Goal: Information Seeking & Learning: Learn about a topic

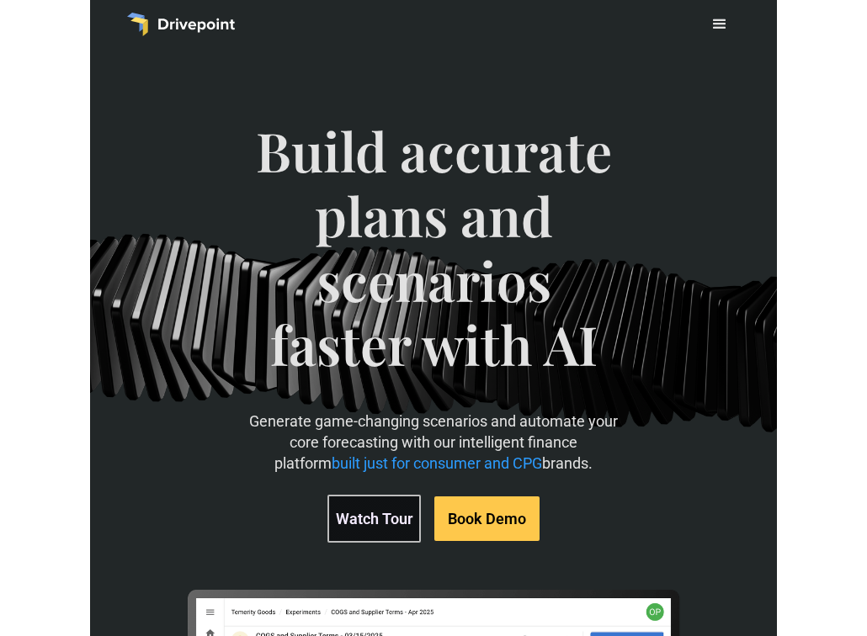
scroll to position [29, 0]
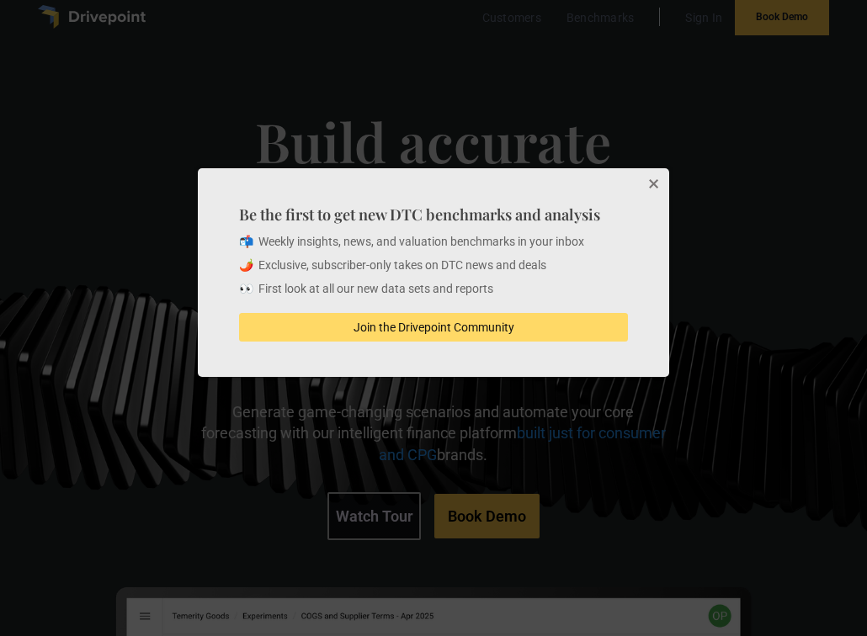
drag, startPoint x: 655, startPoint y: 184, endPoint x: 675, endPoint y: 189, distance: 20.8
click at [655, 184] on button "Close" at bounding box center [652, 185] width 34 height 34
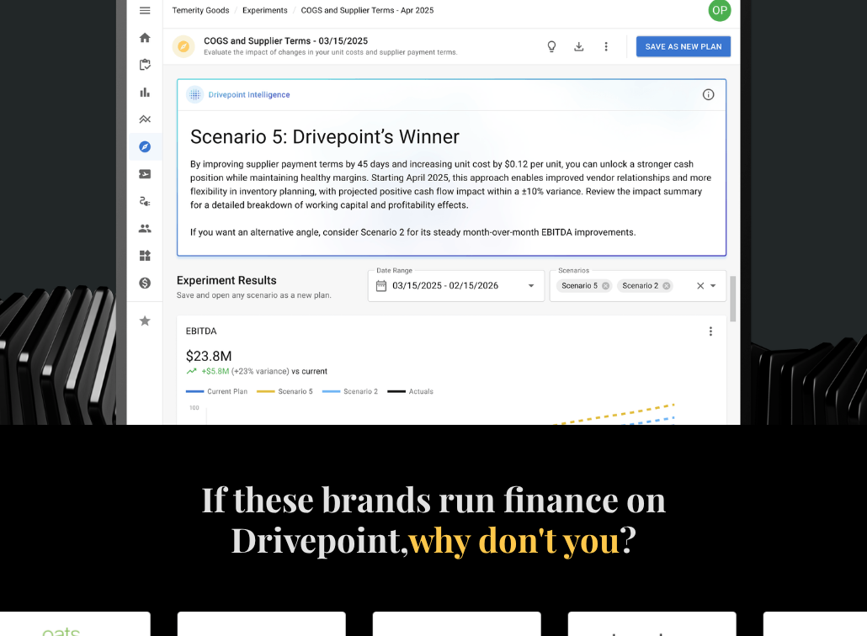
scroll to position [0, 0]
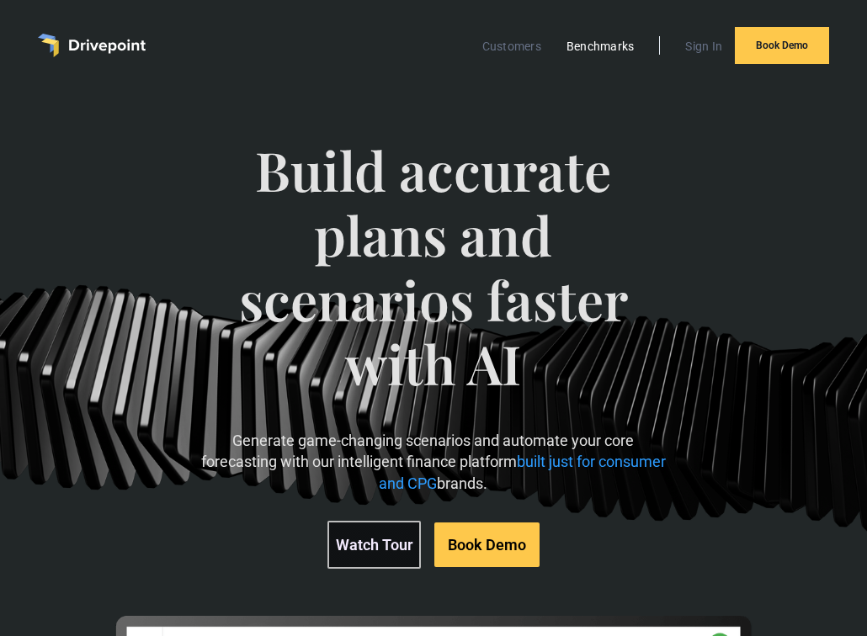
click at [602, 45] on link "Benchmarks" at bounding box center [600, 46] width 85 height 22
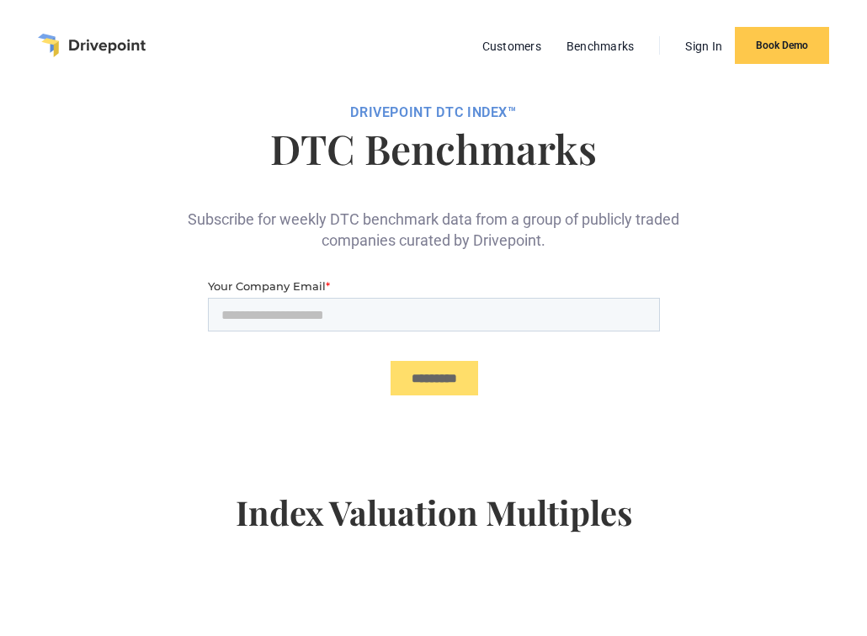
click at [95, 46] on img "home" at bounding box center [92, 46] width 108 height 24
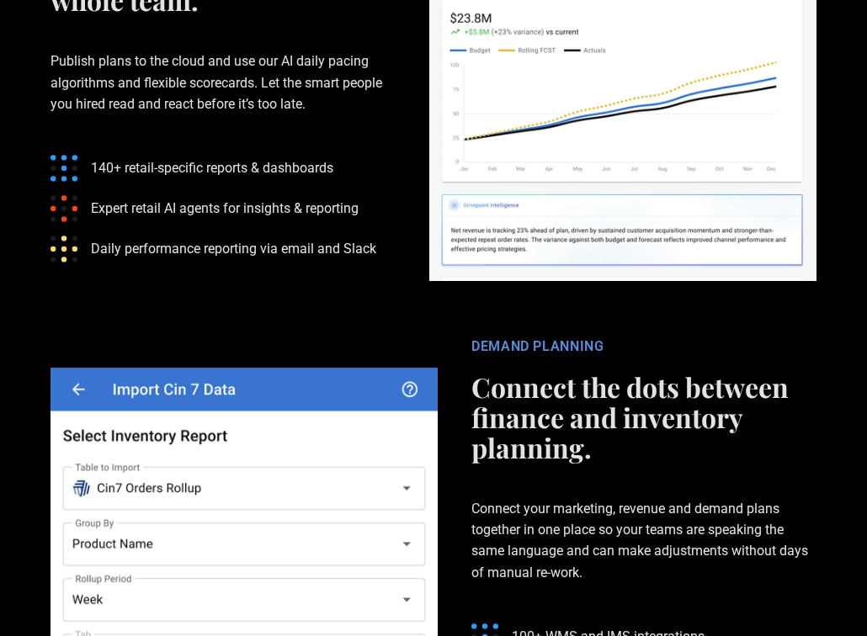
scroll to position [3805, 0]
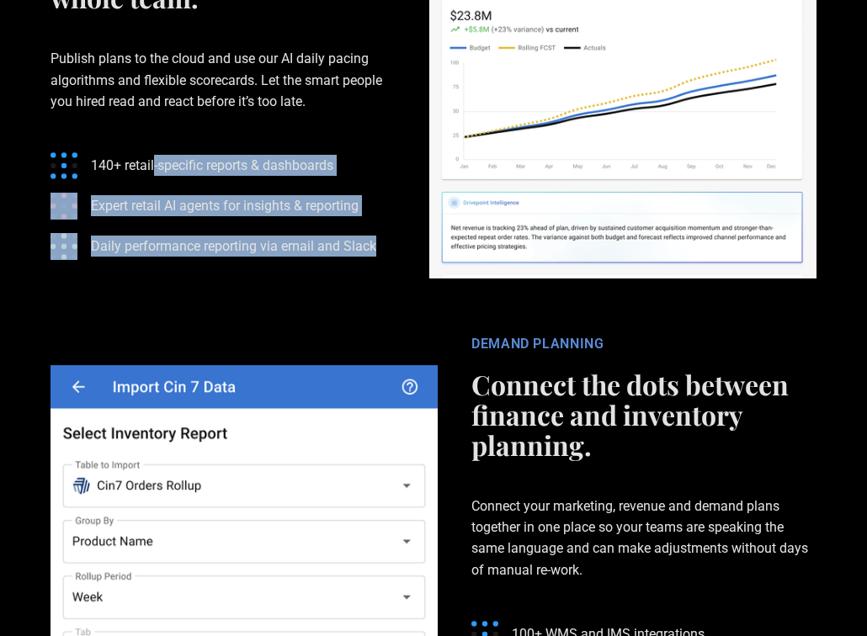
drag, startPoint x: 227, startPoint y: 209, endPoint x: 353, endPoint y: 303, distance: 156.8
drag, startPoint x: 378, startPoint y: 292, endPoint x: 109, endPoint y: 200, distance: 283.6
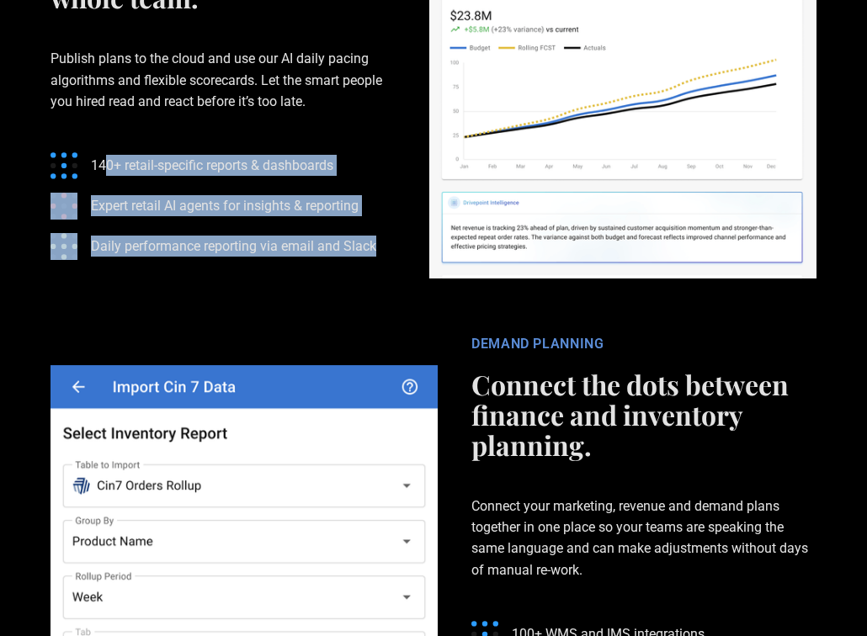
drag, startPoint x: 103, startPoint y: 199, endPoint x: 327, endPoint y: 302, distance: 246.6
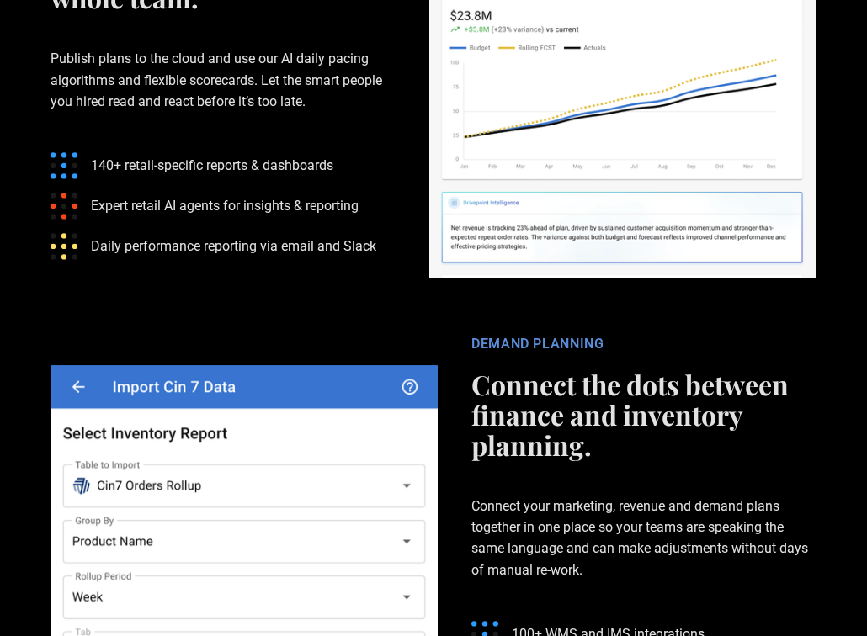
drag, startPoint x: 335, startPoint y: 300, endPoint x: 464, endPoint y: 370, distance: 147.2
click at [360, 309] on section "REPORTING & ANALYTICS Unlock performance vs. plan reporting for your whole team…" at bounding box center [433, 85] width 867 height 448
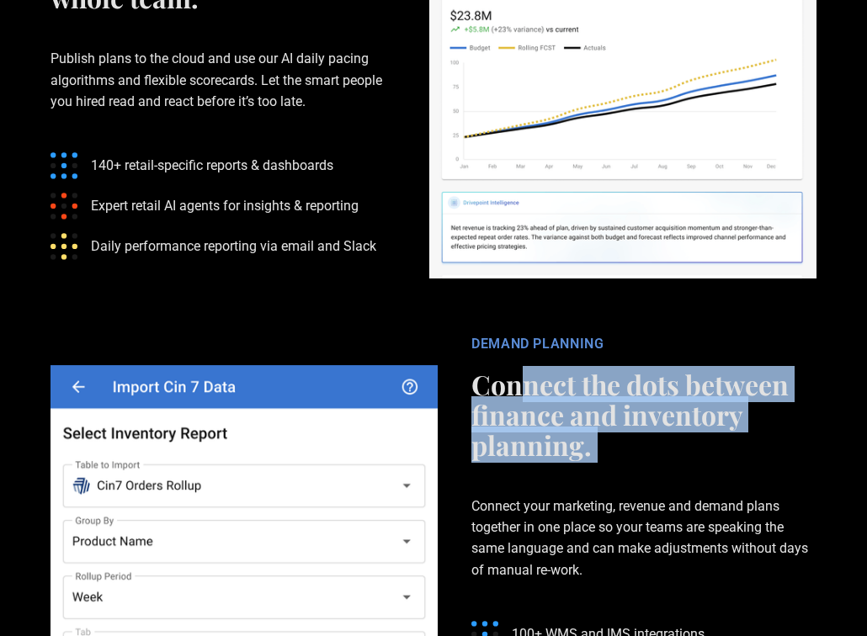
drag, startPoint x: 531, startPoint y: 438, endPoint x: 589, endPoint y: 518, distance: 98.8
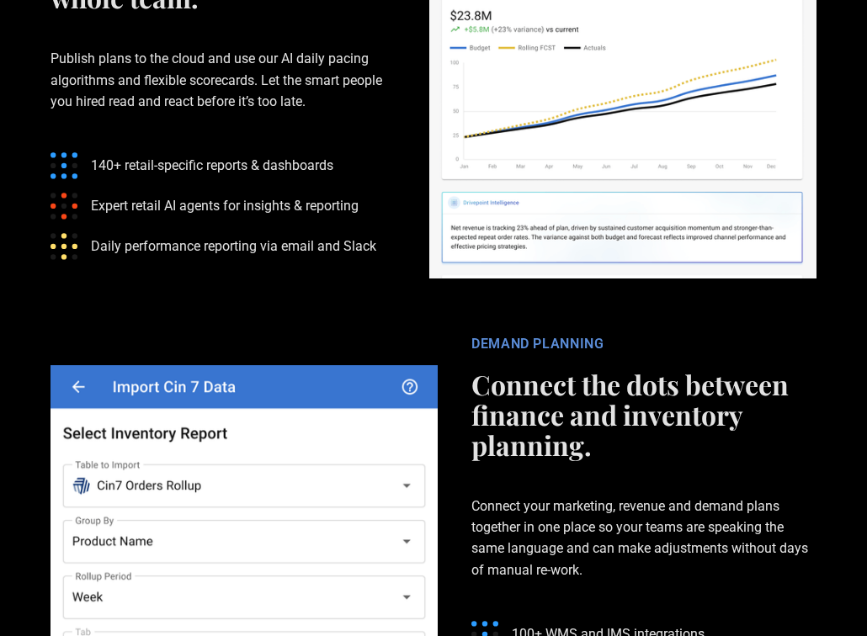
drag, startPoint x: 626, startPoint y: 518, endPoint x: 604, endPoint y: 508, distance: 24.1
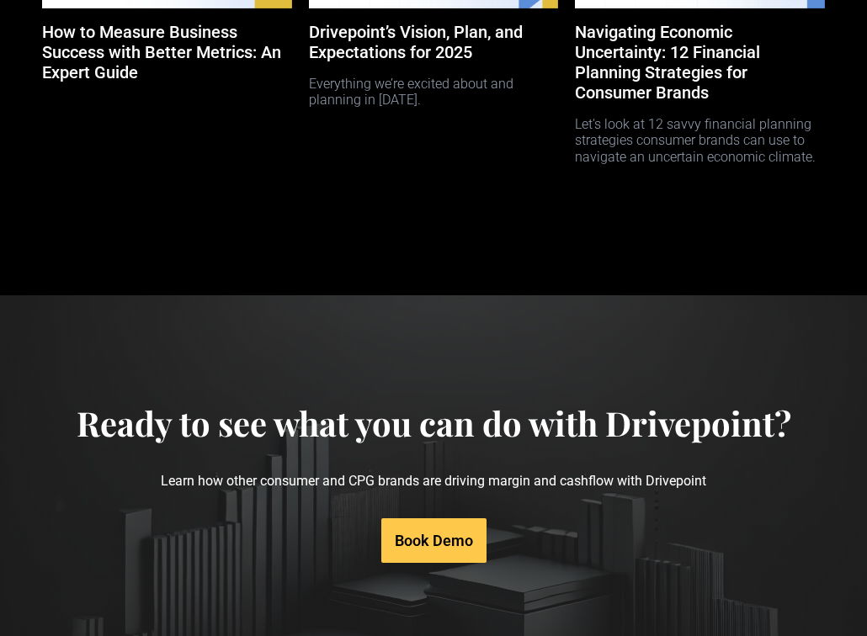
scroll to position [6705, 0]
